Goal: Information Seeking & Learning: Learn about a topic

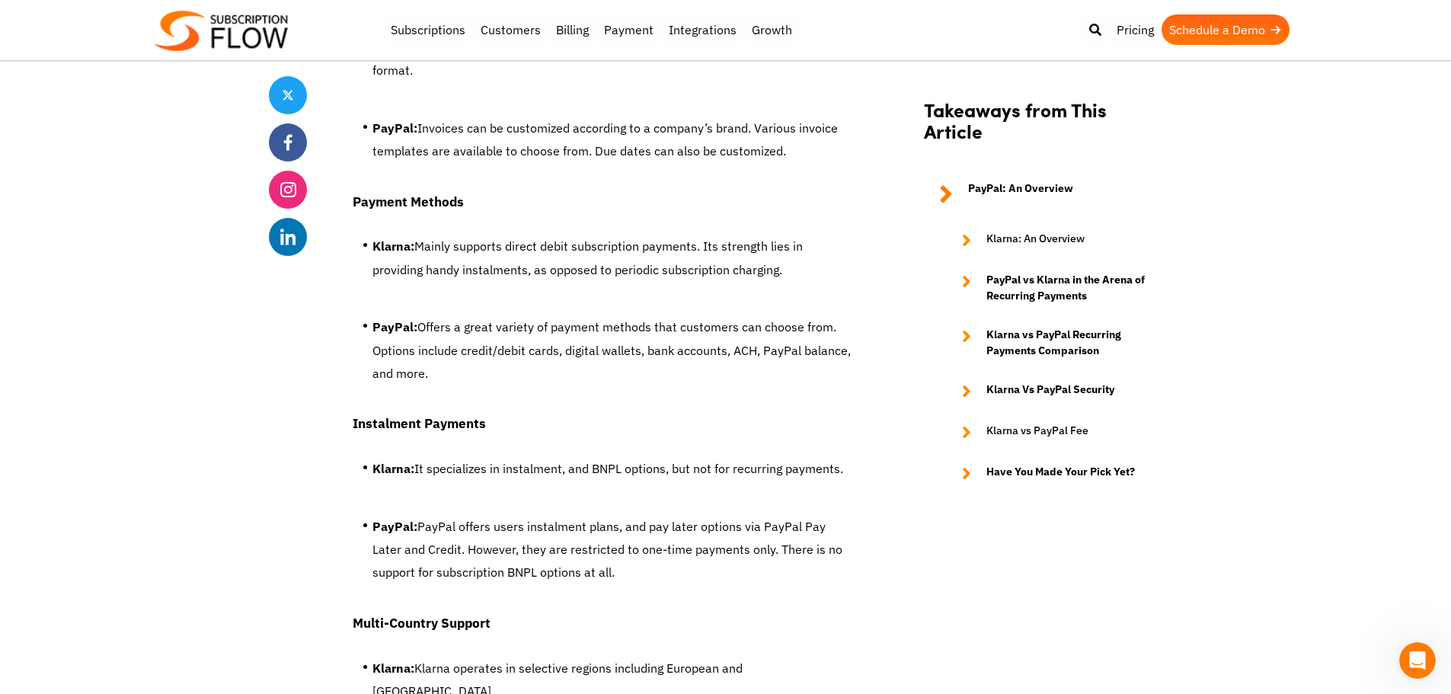
scroll to position [4419, 0]
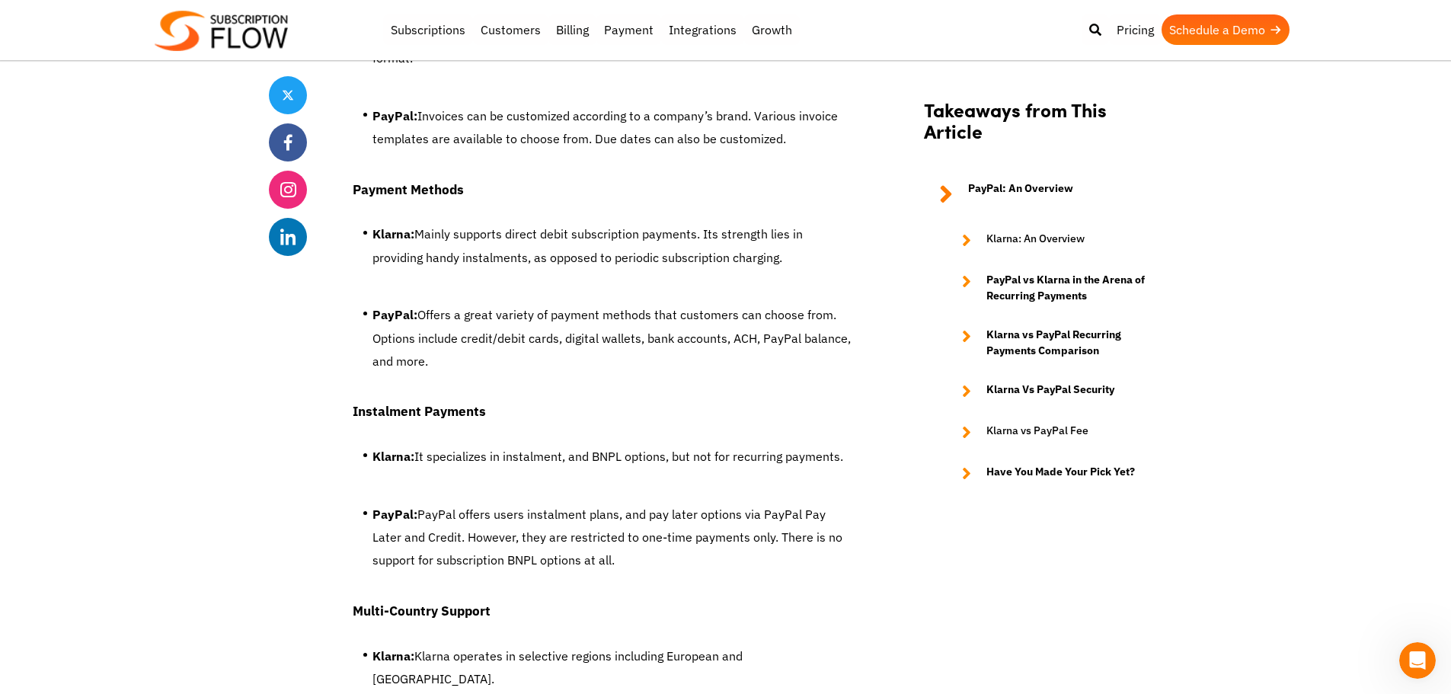
click at [424, 402] on strong "Instalment Payments" at bounding box center [419, 411] width 133 height 18
click at [414, 309] on div at bounding box center [414, 309] width 0 height 0
click at [535, 401] on h4 "Instalment Payments" at bounding box center [604, 411] width 503 height 20
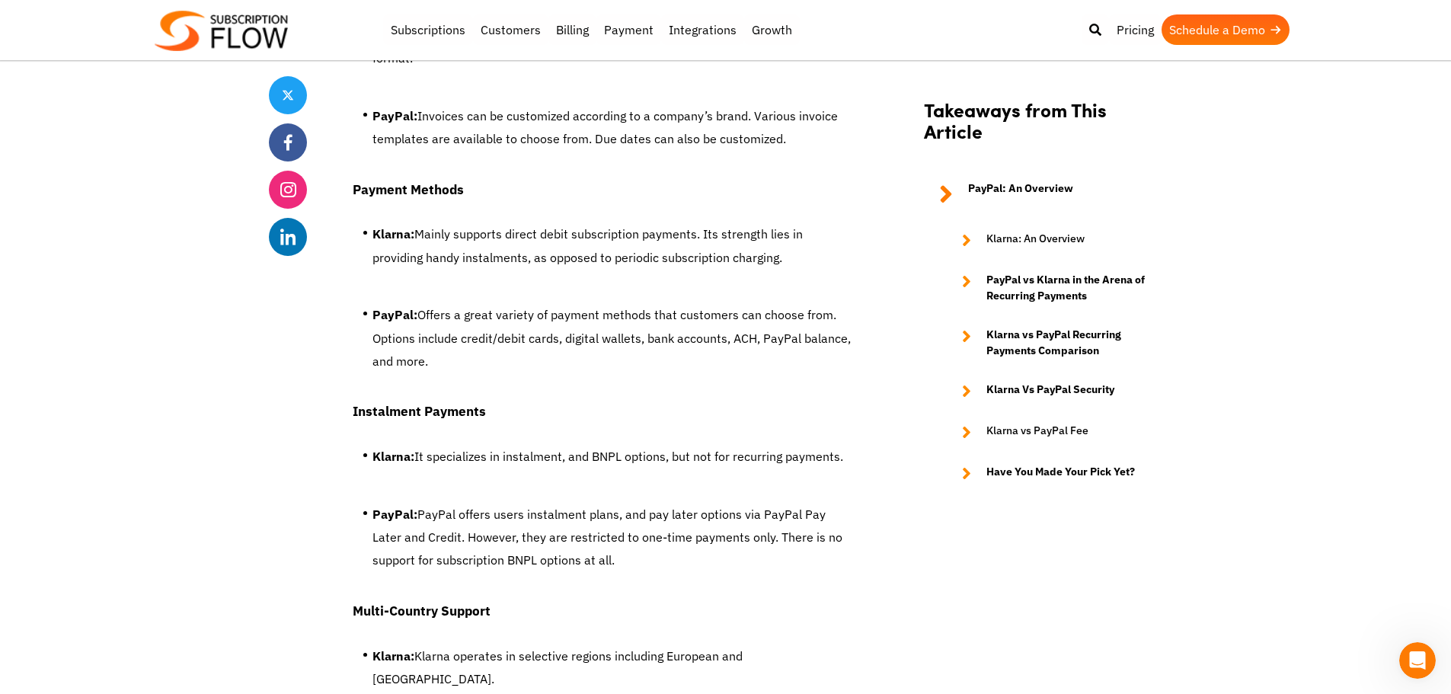
click at [458, 503] on li "PayPal: PayPal offers users instalment plans, and pay later options via PayPal …" at bounding box center [613, 541] width 483 height 77
click at [449, 461] on div at bounding box center [449, 461] width 0 height 0
click at [617, 503] on li "PayPal: PayPal offers users instalment plans, and pay later options via PayPal …" at bounding box center [613, 541] width 483 height 77
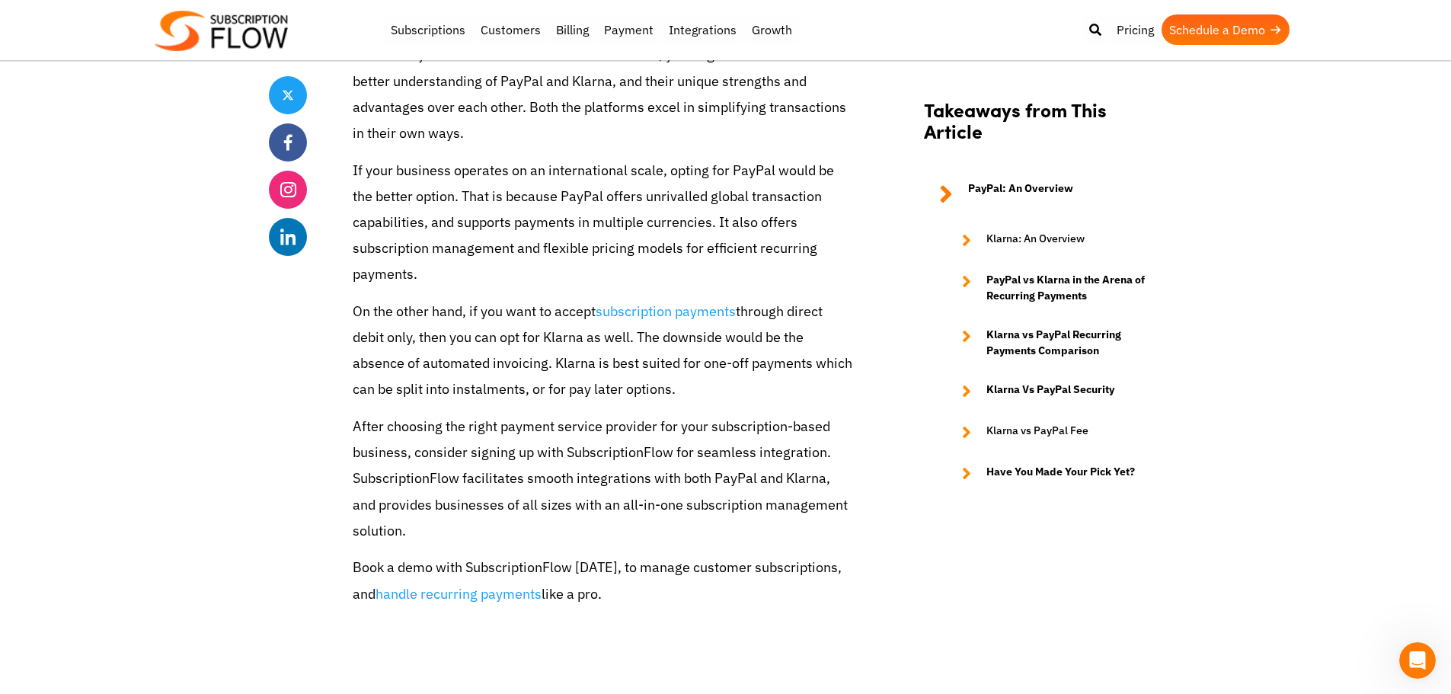
scroll to position [7998, 0]
